Goal: Information Seeking & Learning: Compare options

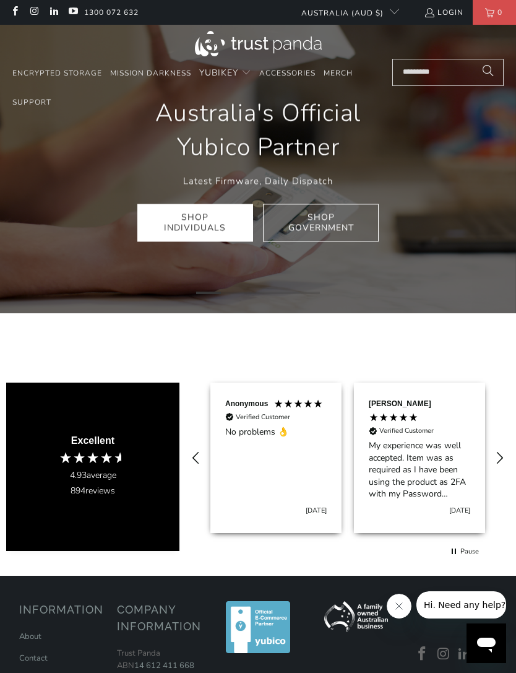
click at [175, 228] on link "Shop Individuals" at bounding box center [195, 223] width 116 height 38
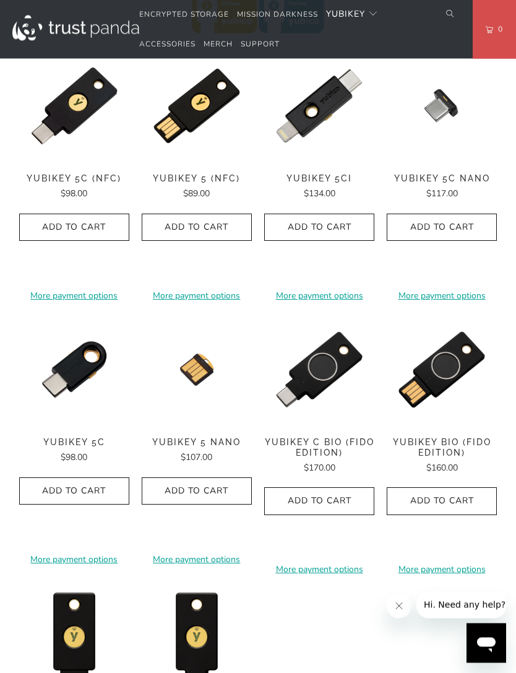
scroll to position [686, 0]
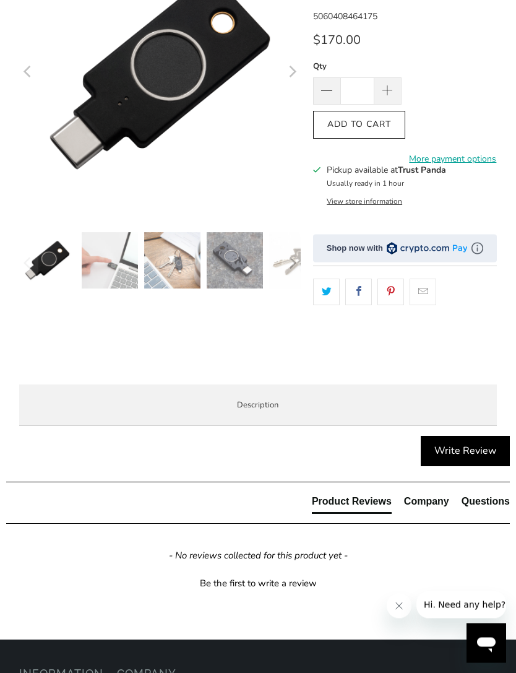
scroll to position [210, 0]
click at [113, 257] on img at bounding box center [110, 260] width 56 height 56
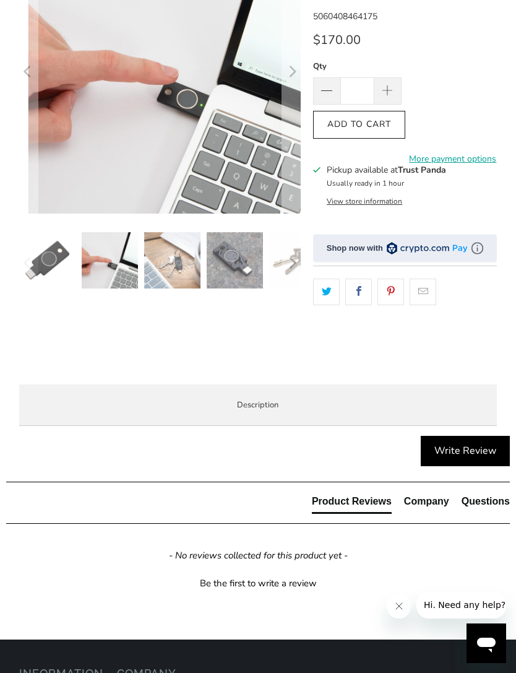
click at [177, 264] on img at bounding box center [172, 260] width 56 height 56
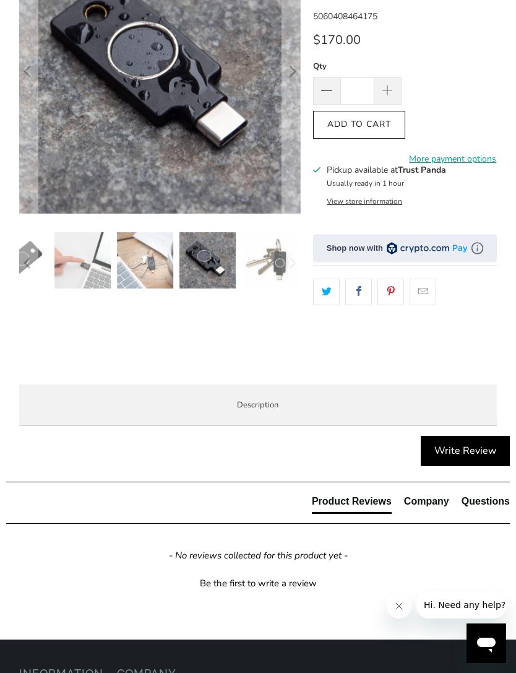
click at [242, 262] on img at bounding box center [270, 260] width 56 height 56
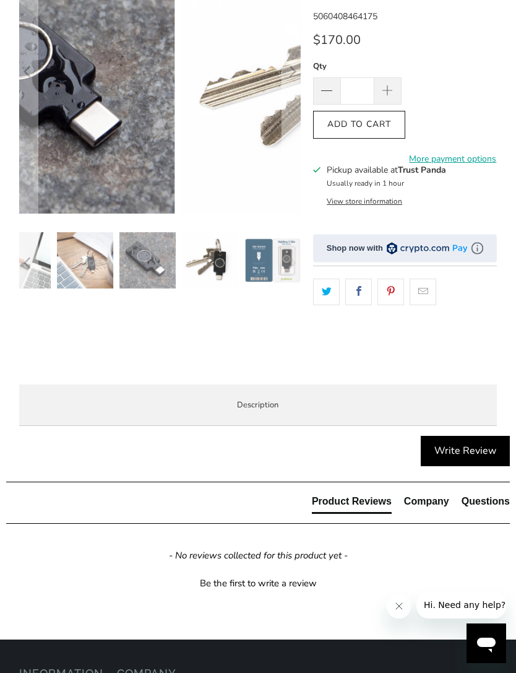
click at [203, 265] on img at bounding box center [210, 260] width 56 height 56
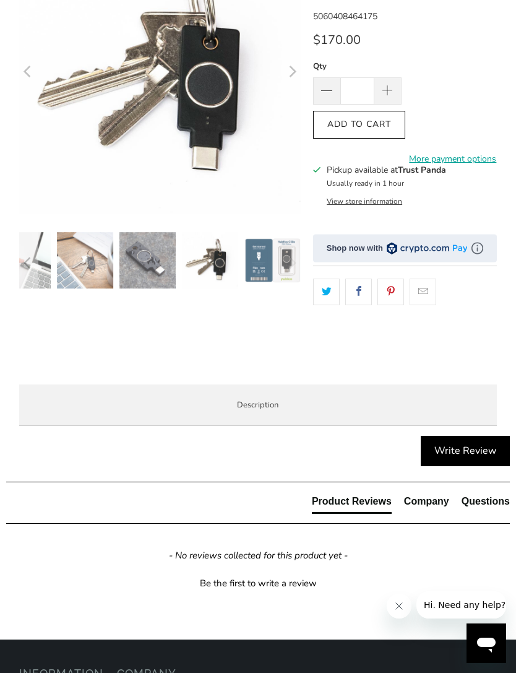
click at [233, 259] on img at bounding box center [210, 260] width 56 height 56
click at [217, 267] on img at bounding box center [210, 260] width 56 height 56
click at [237, 256] on img at bounding box center [210, 260] width 56 height 56
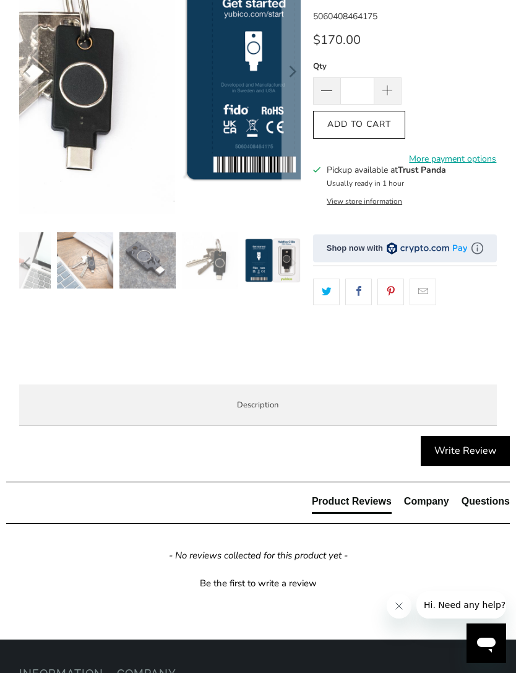
click at [274, 254] on img at bounding box center [273, 260] width 56 height 56
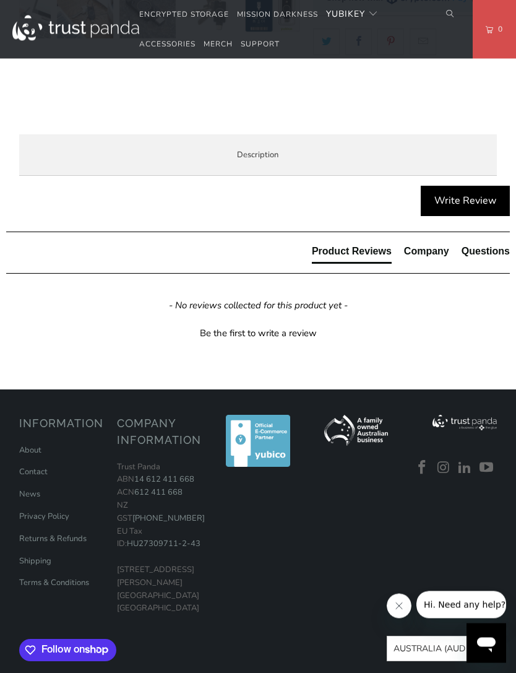
scroll to position [462, 0]
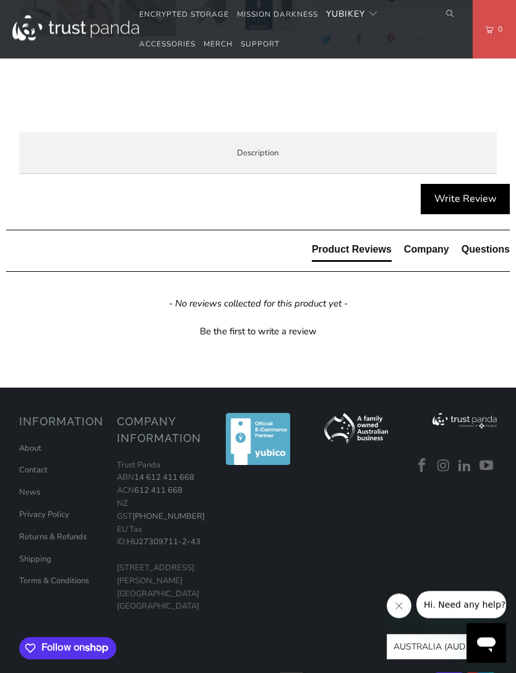
click at [0, 0] on li "Specifications" at bounding box center [0, 0] width 0 height 0
click at [0, 0] on span "Enterprise and Government" at bounding box center [0, 0] width 0 height 0
click at [0, 0] on span "Local Service & Support" at bounding box center [0, 0] width 0 height 0
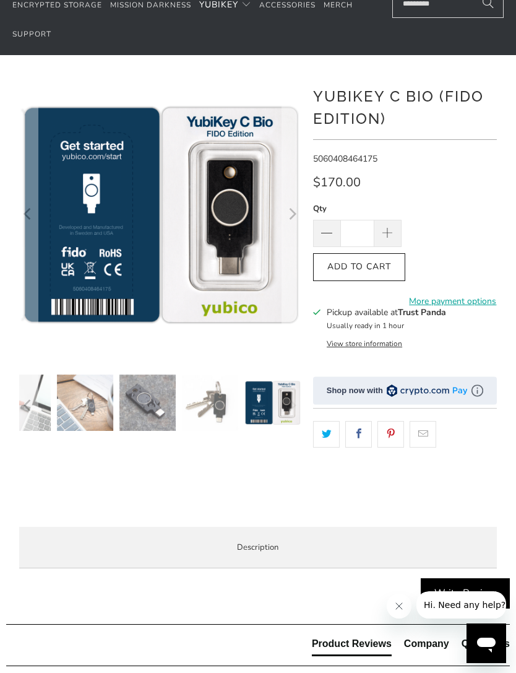
scroll to position [0, 0]
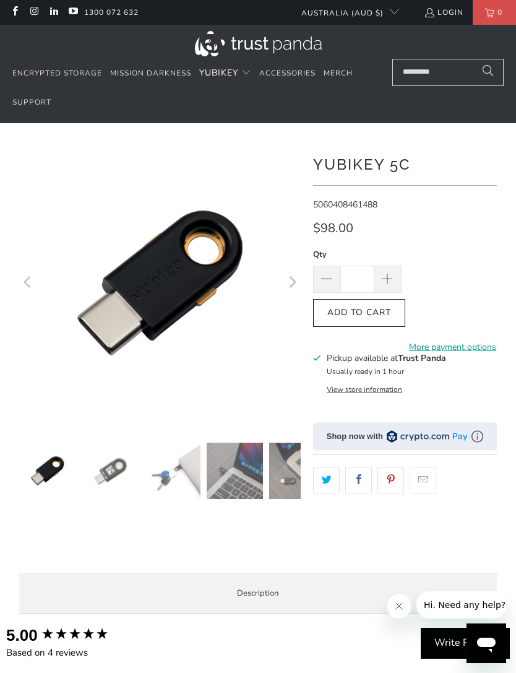
click at [121, 466] on img at bounding box center [110, 471] width 56 height 56
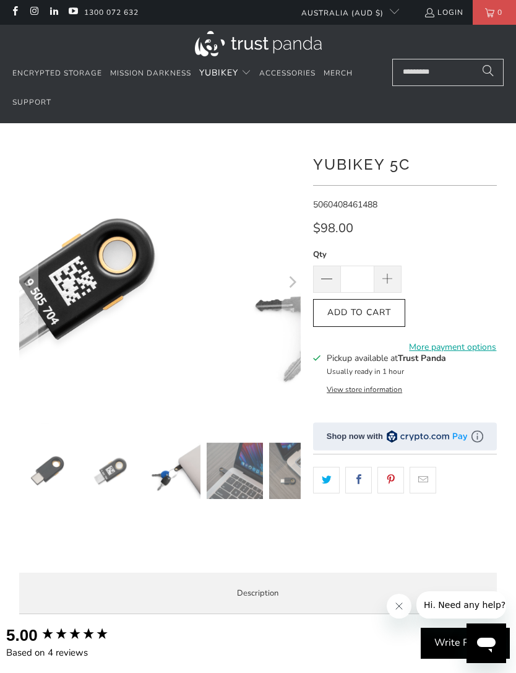
click at [175, 475] on img at bounding box center [172, 471] width 56 height 56
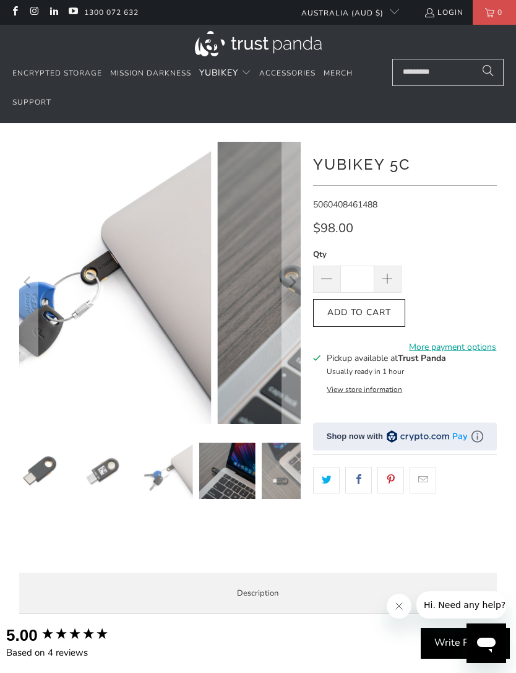
click at [226, 472] on img at bounding box center [227, 471] width 56 height 56
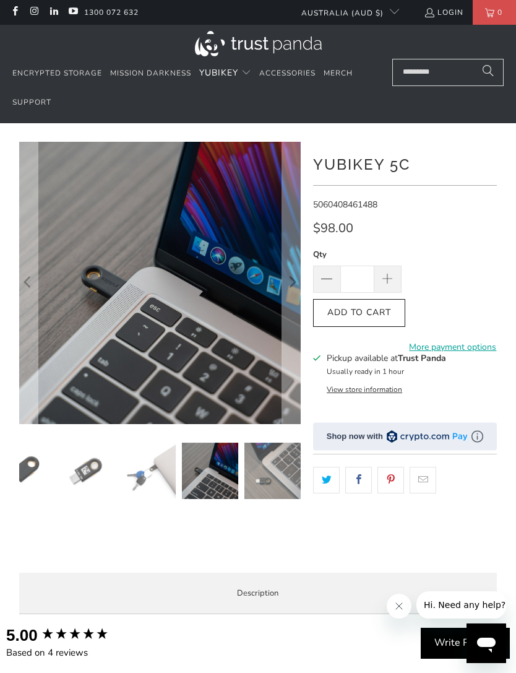
click at [256, 467] on img at bounding box center [273, 471] width 56 height 56
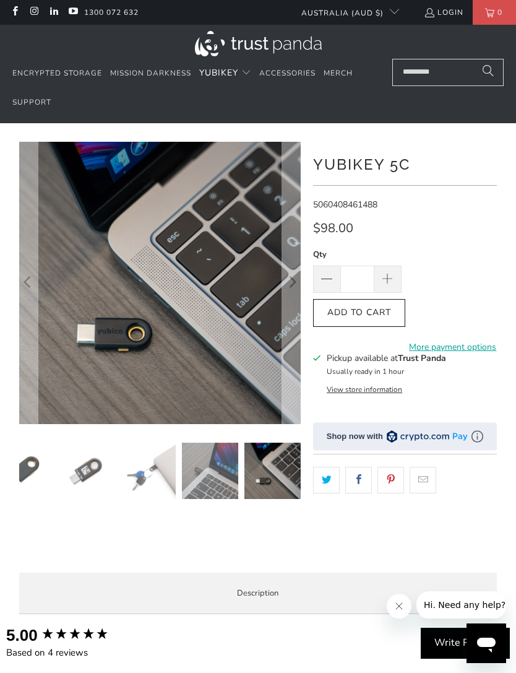
click at [271, 464] on img at bounding box center [273, 471] width 56 height 56
